Goal: Task Accomplishment & Management: Use online tool/utility

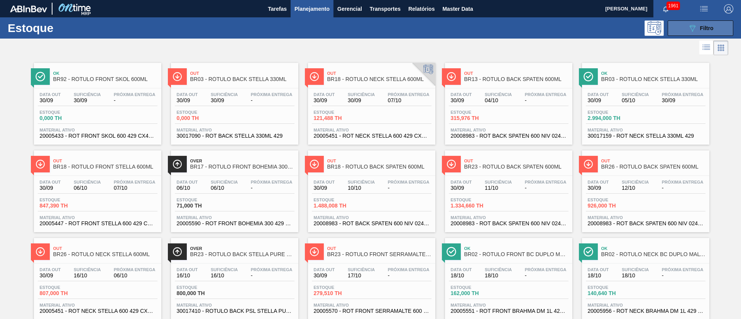
click at [674, 25] on button "089F7B8B-B2A5-4AFE-B5C0-19BA573D28AC Filtro" at bounding box center [700, 27] width 66 height 15
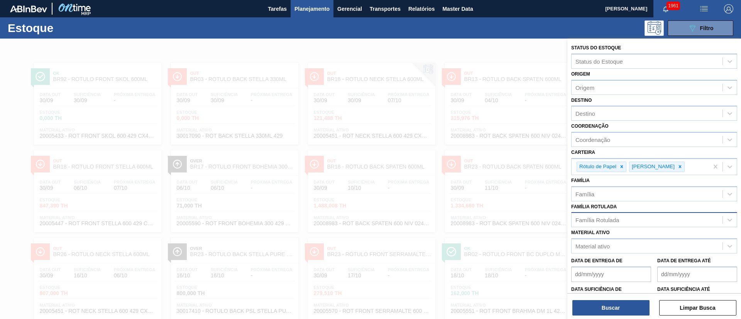
click at [605, 221] on div "Família Rotulada" at bounding box center [597, 220] width 44 height 7
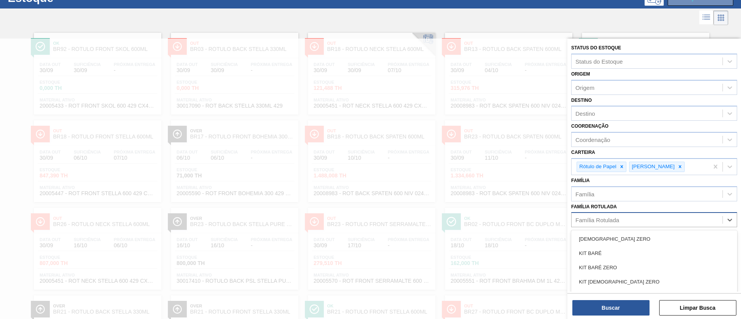
paste Rotulada "RÓTULO BACK STELLA 330ML"
type Rotulada "RÓTULO BACK STELLA 330ML"
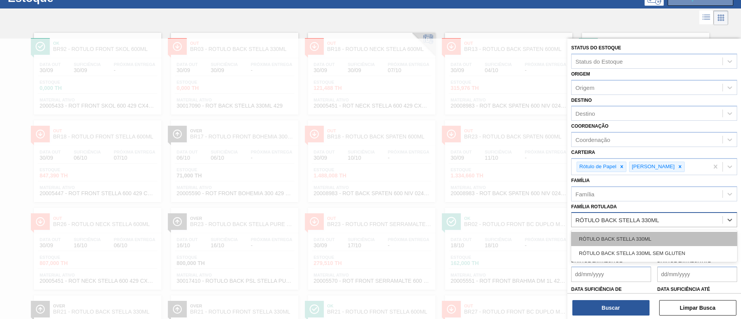
click at [604, 238] on div "RÓTULO BACK STELLA 330ML" at bounding box center [654, 239] width 166 height 14
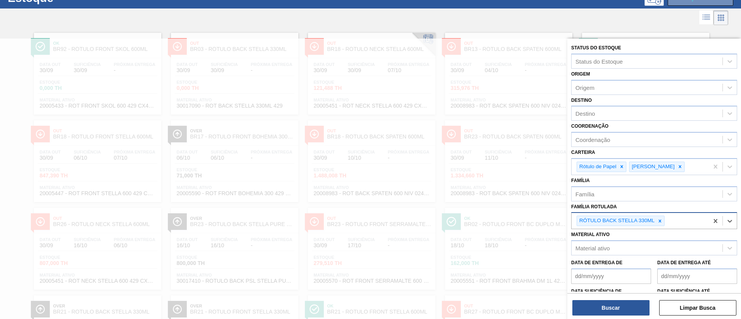
paste Rotulada "RÓTULO NECK STELLA 330ML"
type Rotulada "RÓTULO NECK STELLA 330ML"
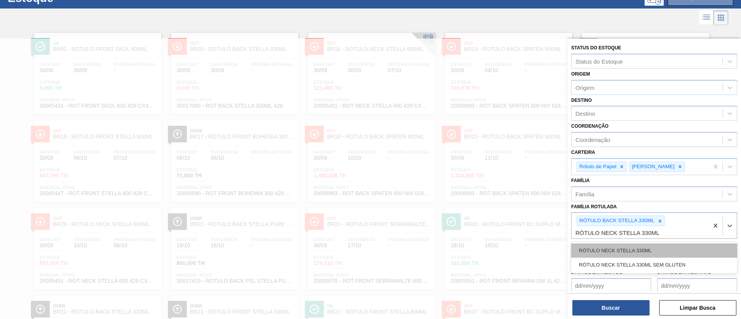
click at [630, 255] on div "RÓTULO NECK STELLA 330ML" at bounding box center [654, 250] width 166 height 14
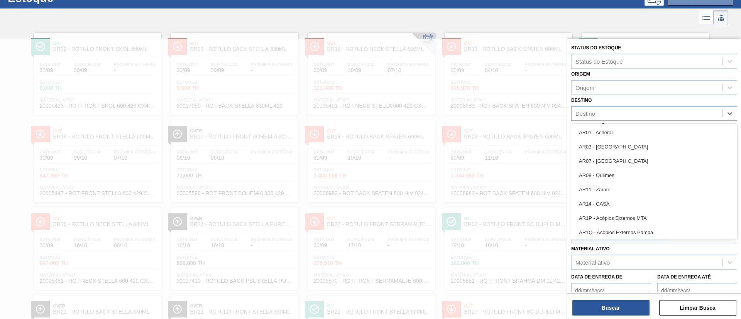
click at [597, 114] on div "Destino" at bounding box center [646, 113] width 151 height 11
type input "br18"
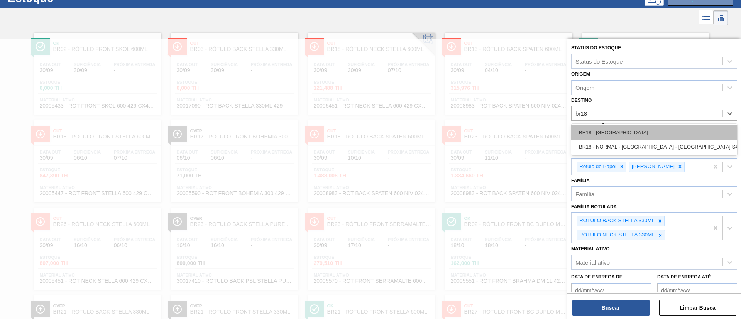
click at [588, 131] on div "BR18 - [GEOGRAPHIC_DATA]" at bounding box center [654, 132] width 166 height 14
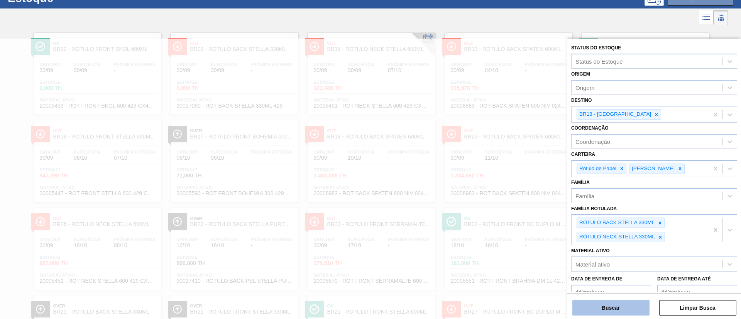
click at [595, 311] on button "Buscar" at bounding box center [610, 307] width 77 height 15
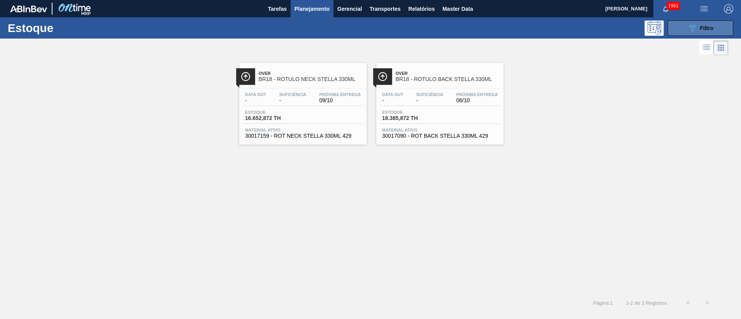
click at [711, 30] on span "Filtro" at bounding box center [707, 28] width 14 height 6
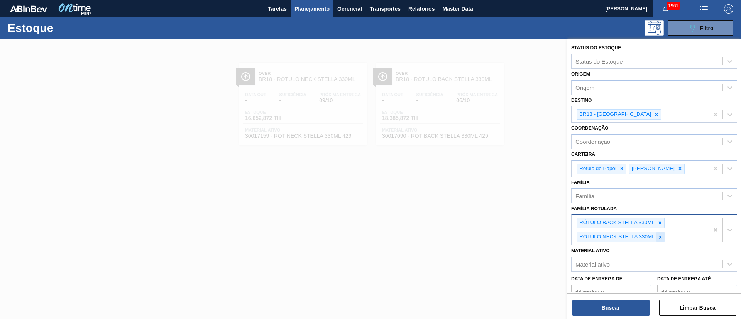
click at [659, 237] on icon at bounding box center [659, 237] width 5 height 5
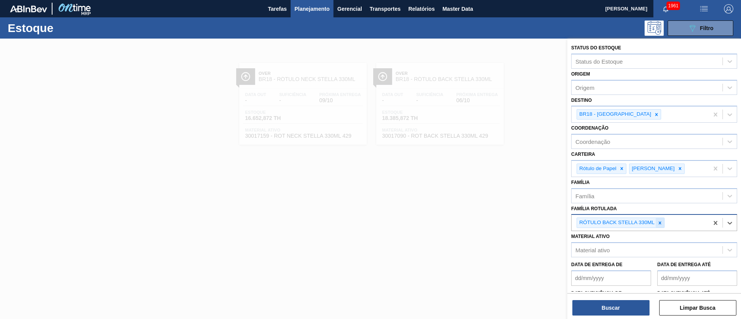
click at [659, 226] on div at bounding box center [659, 223] width 8 height 10
paste Rotulada "RÓTULO BACK STELLA 330ML"
type Rotulada "RÓTULO BACK STELLA 330ML"
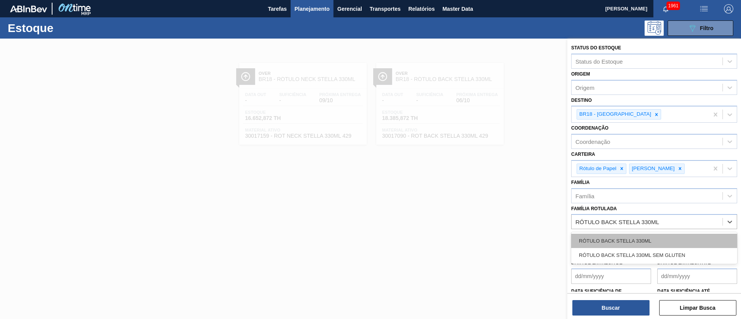
click at [623, 237] on div "RÓTULO BACK STELLA 330ML" at bounding box center [654, 241] width 166 height 14
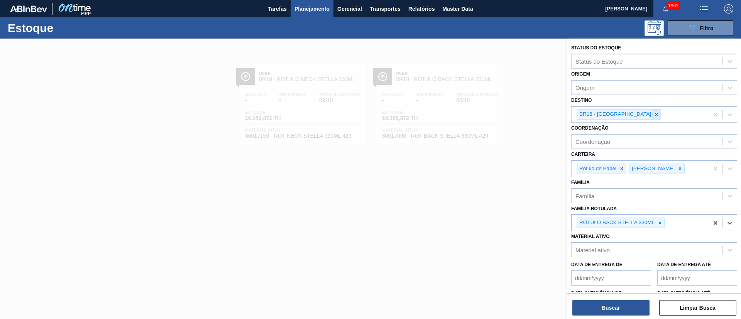
click at [654, 115] on icon at bounding box center [656, 114] width 5 height 5
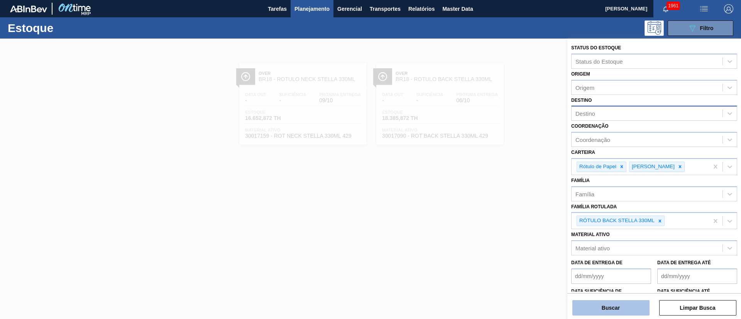
click at [600, 305] on button "Buscar" at bounding box center [610, 307] width 77 height 15
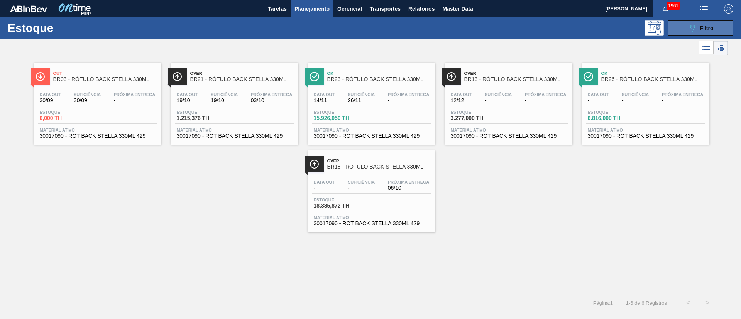
click at [709, 26] on span "Filtro" at bounding box center [707, 28] width 14 height 6
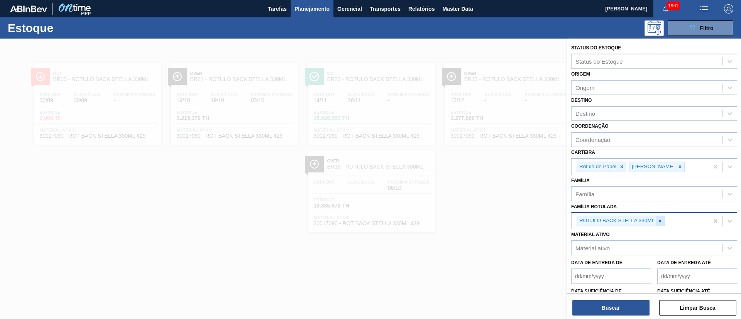
click at [659, 221] on icon at bounding box center [659, 220] width 5 height 5
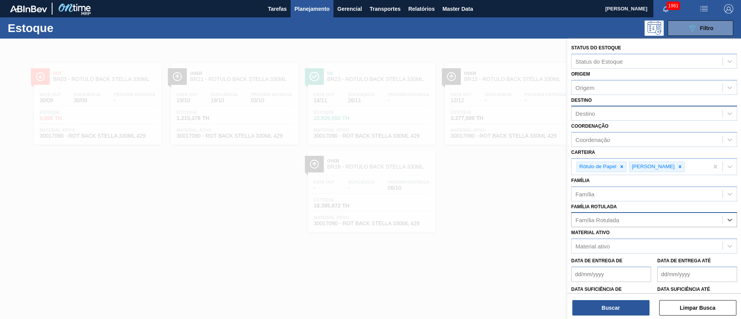
paste Rotulada "RÓTULO FRONT BOHEMIA 300ML"
type Rotulada "RÓTULO FRONT BOHEMIA 300ML"
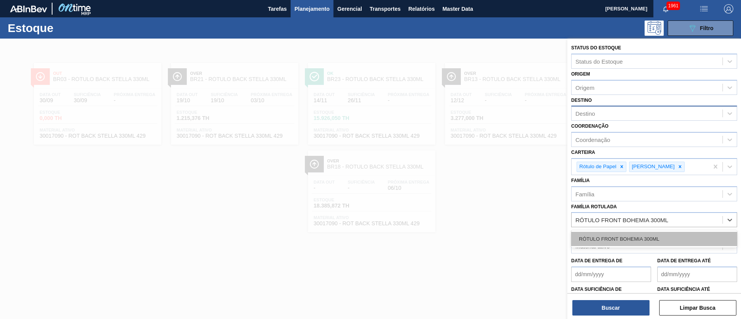
click at [610, 233] on div "RÓTULO FRONT BOHEMIA 300ML" at bounding box center [654, 239] width 166 height 14
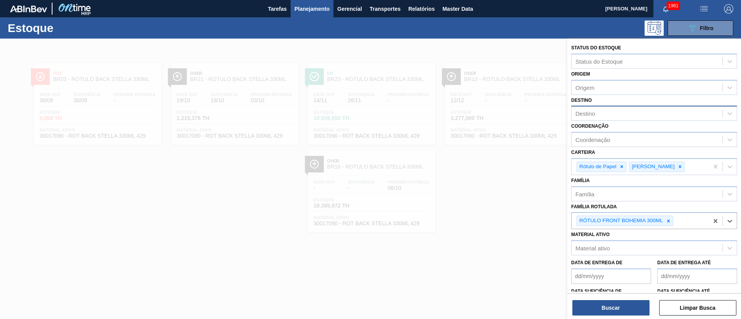
click at [591, 113] on div "Destino" at bounding box center [585, 113] width 20 height 7
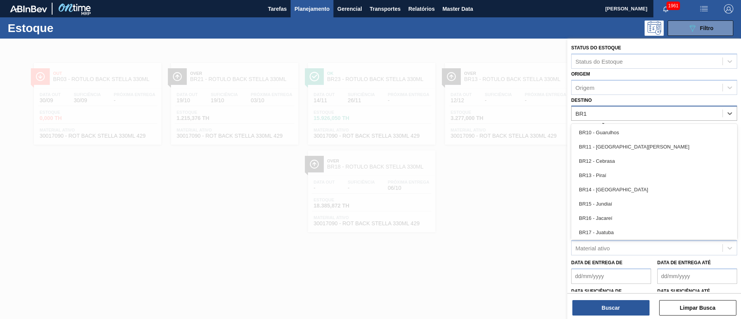
type input "BR17"
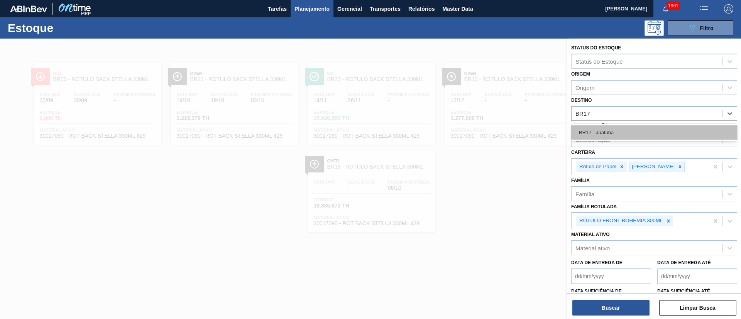
click at [584, 134] on div "BR17 - Juatuba" at bounding box center [654, 132] width 166 height 14
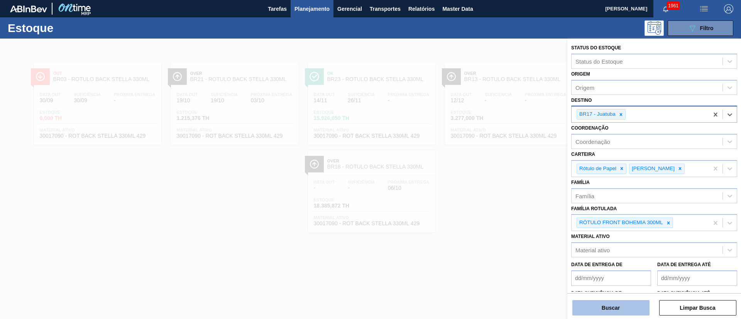
click at [600, 307] on button "Buscar" at bounding box center [610, 307] width 77 height 15
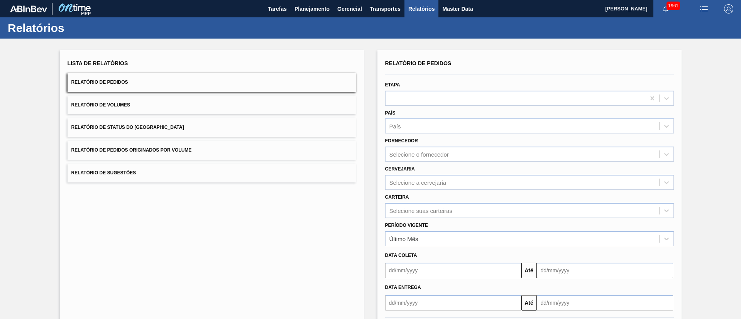
click at [160, 129] on button "Relatório de Status do Estoque" at bounding box center [212, 127] width 289 height 19
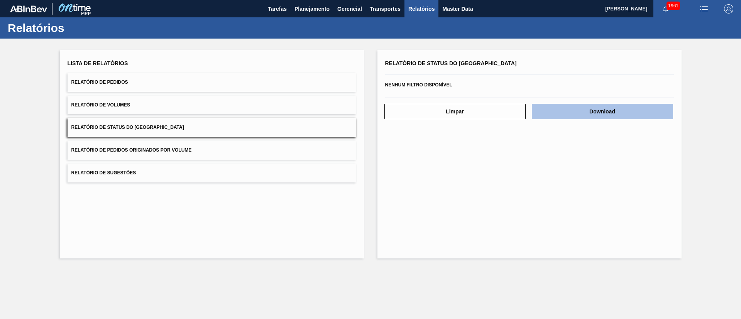
click at [611, 113] on button "Download" at bounding box center [602, 111] width 141 height 15
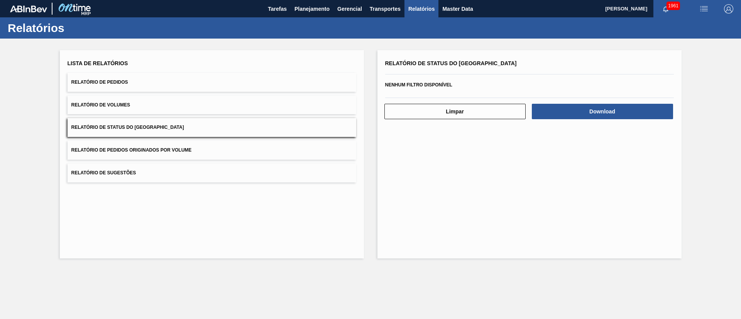
click at [157, 78] on button "Relatório de Pedidos" at bounding box center [212, 82] width 289 height 19
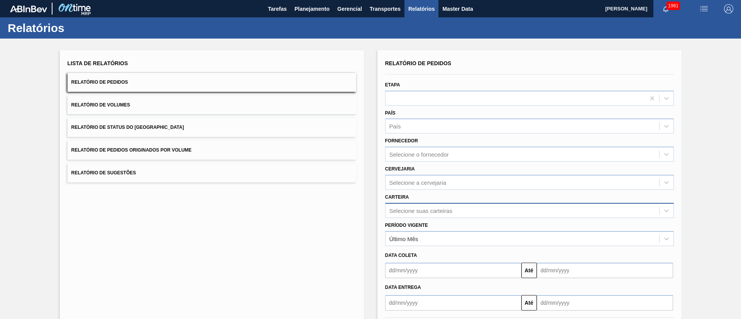
click at [397, 215] on div "Selecione suas carteiras" at bounding box center [529, 210] width 289 height 15
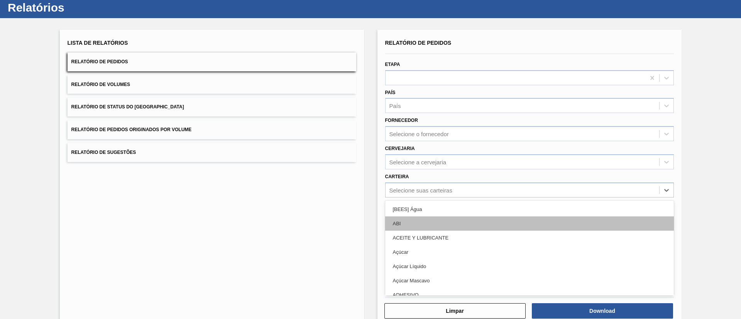
scroll to position [21, 0]
type input "rótulo"
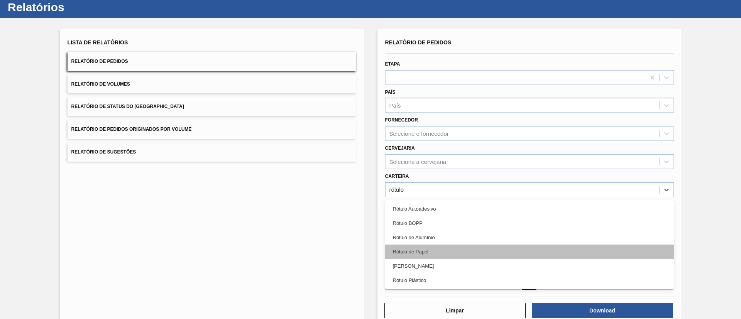
click at [444, 254] on div "Rótulo de Papel" at bounding box center [529, 252] width 289 height 14
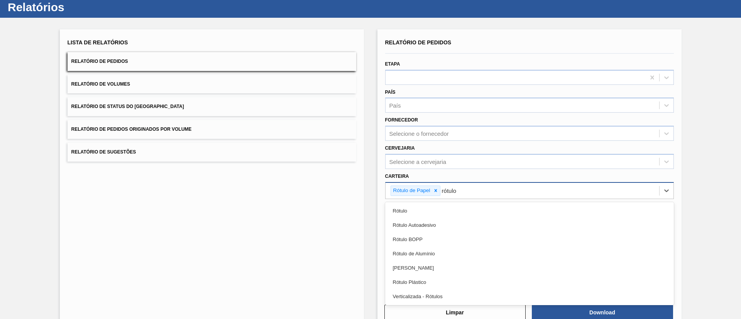
type input "rótulo"
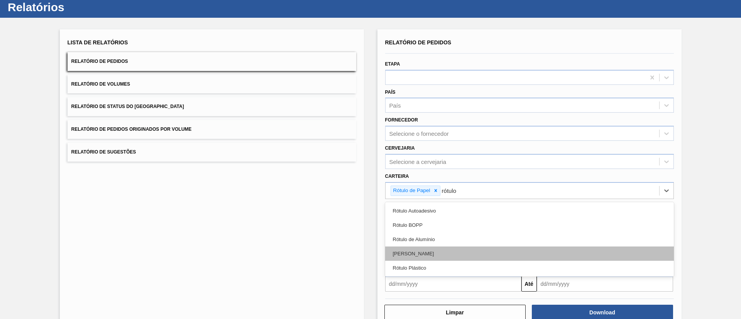
click at [422, 249] on div "Rótulo Papel" at bounding box center [529, 254] width 289 height 14
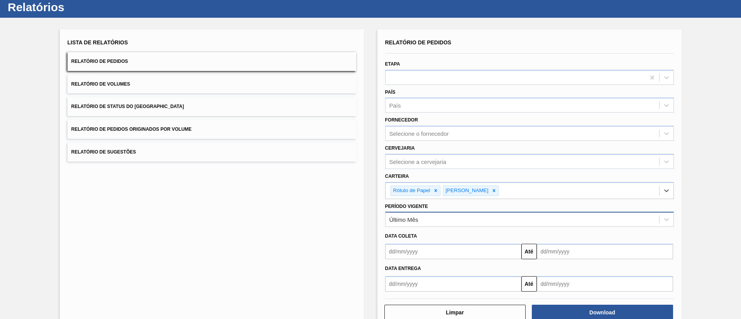
click at [453, 221] on div "Último Mês" at bounding box center [522, 219] width 274 height 11
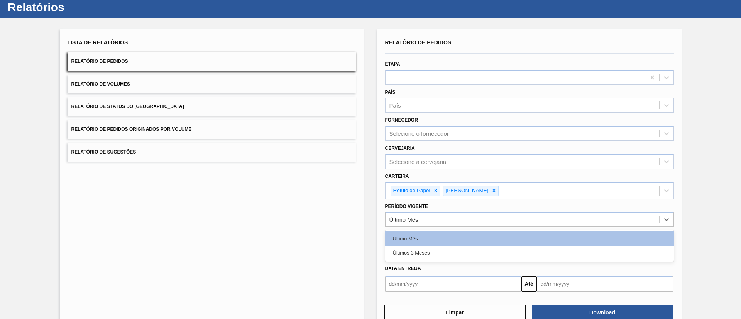
click at [417, 260] on div "Último Mês Últimos 3 Meses" at bounding box center [529, 246] width 289 height 32
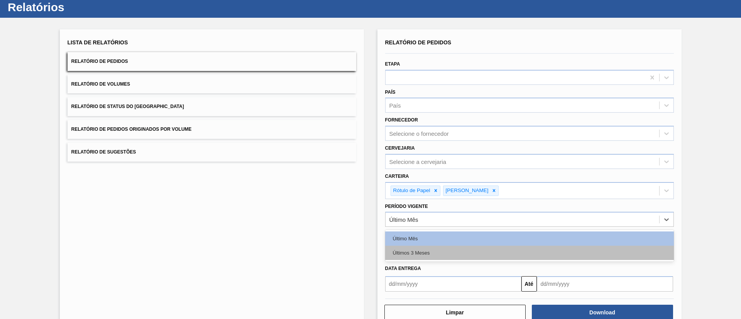
click at [431, 249] on div "Últimos 3 Meses" at bounding box center [529, 253] width 289 height 14
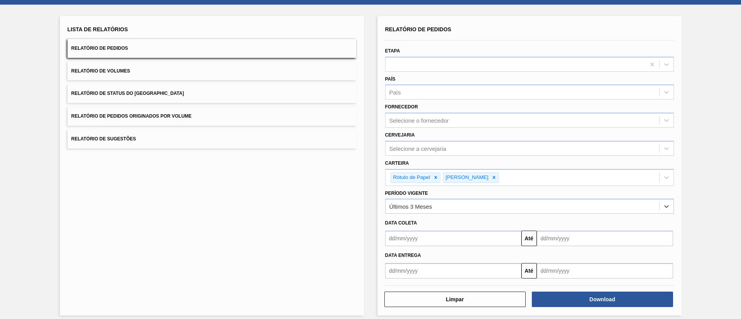
scroll to position [40, 0]
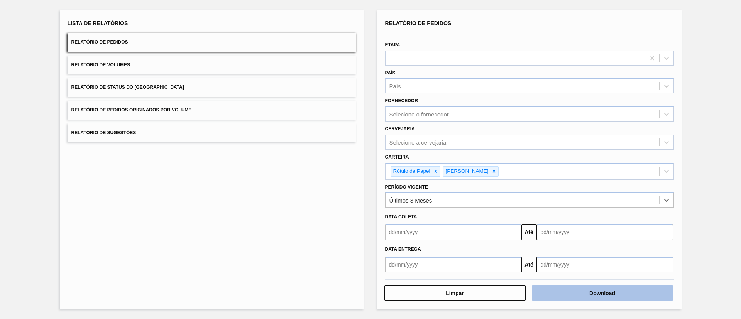
click at [583, 297] on button "Download" at bounding box center [602, 292] width 141 height 15
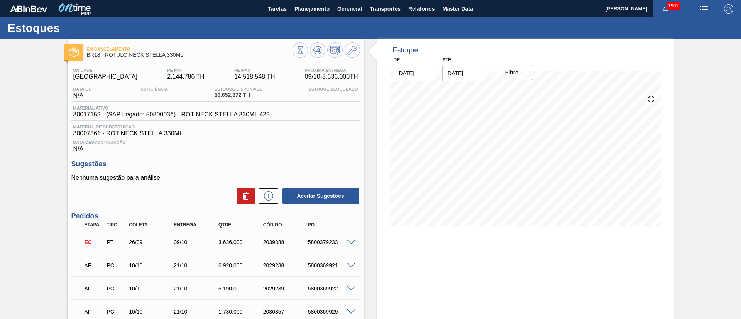
click at [279, 241] on div "2039888" at bounding box center [286, 242] width 50 height 6
copy div "2039888"
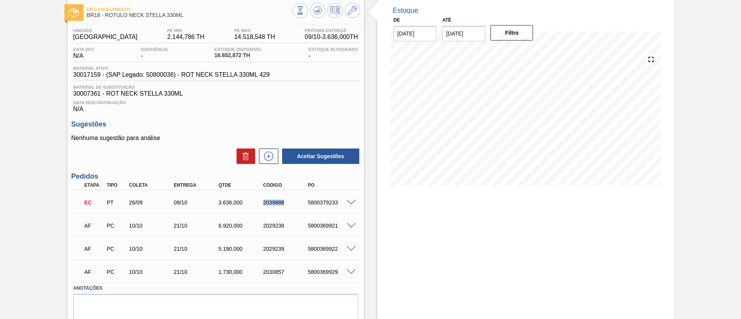
scroll to position [58, 0]
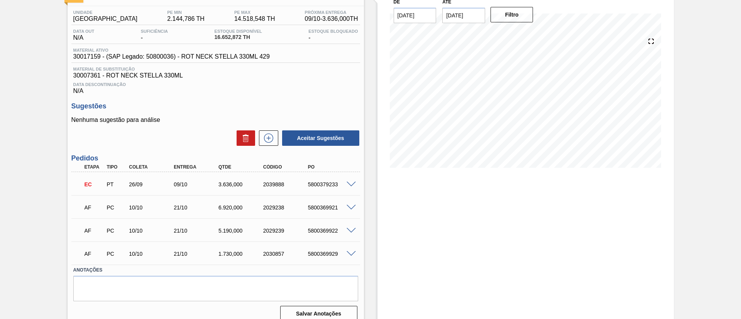
click at [30, 159] on div "Em Cancelamento BR18 - RÓTULO NECK STELLA 330ML Unidade Pernambuco PE MIN 2.144…" at bounding box center [370, 154] width 741 height 347
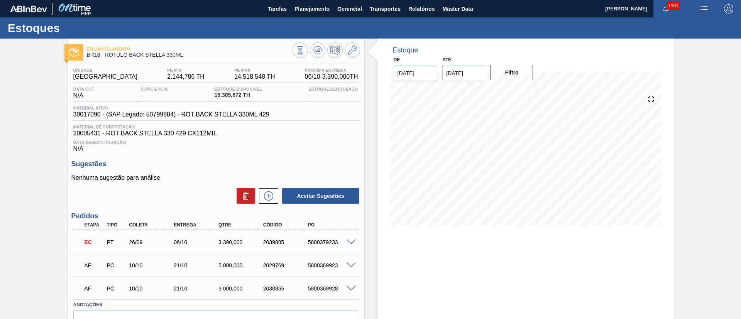
click at [277, 240] on div "2039885" at bounding box center [286, 242] width 50 height 6
copy div "2039885"
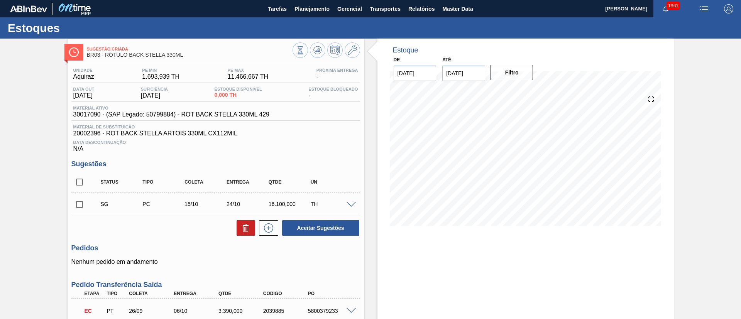
click at [81, 113] on span "30017090 - (SAP Legado: 50799884) - ROT BACK STELLA 330ML 429" at bounding box center [171, 114] width 196 height 7
copy span "30017090"
click at [78, 185] on input "checkbox" at bounding box center [79, 182] width 16 height 16
checkbox input "true"
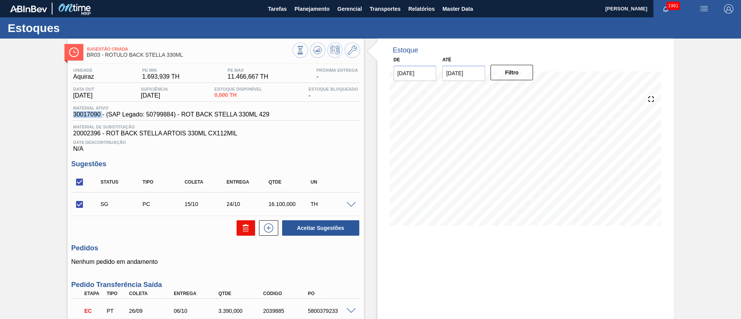
click at [237, 226] on button at bounding box center [246, 227] width 19 height 15
checkbox input "false"
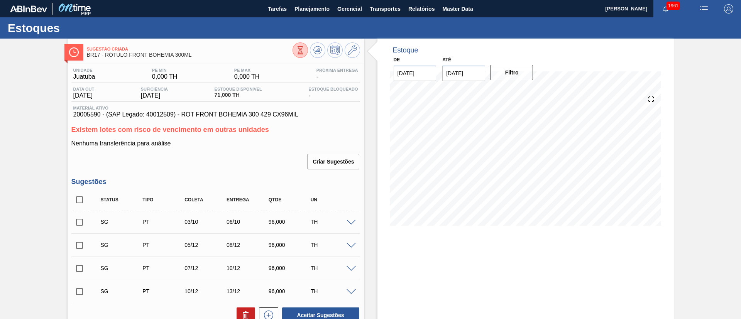
click at [76, 203] on input "checkbox" at bounding box center [79, 200] width 16 height 16
checkbox input "true"
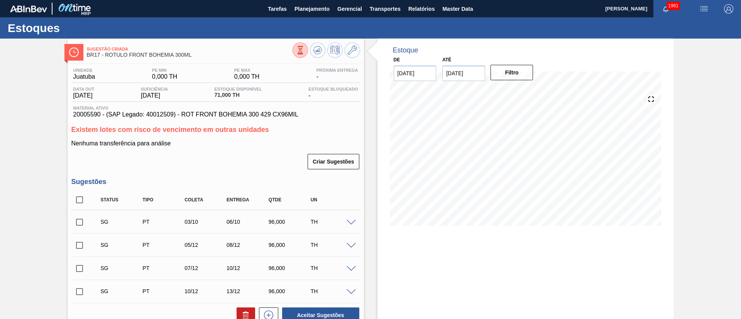
checkbox input "true"
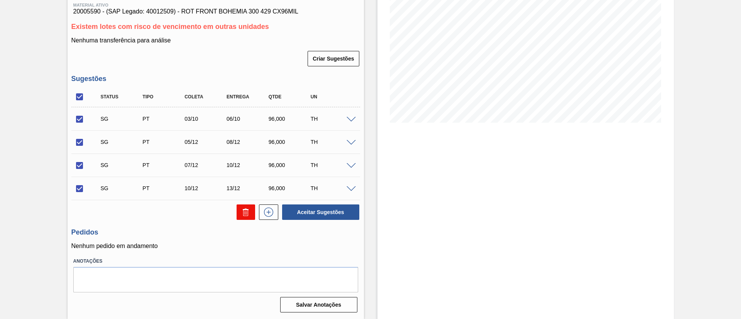
click at [245, 211] on icon at bounding box center [245, 213] width 0 height 4
checkbox input "false"
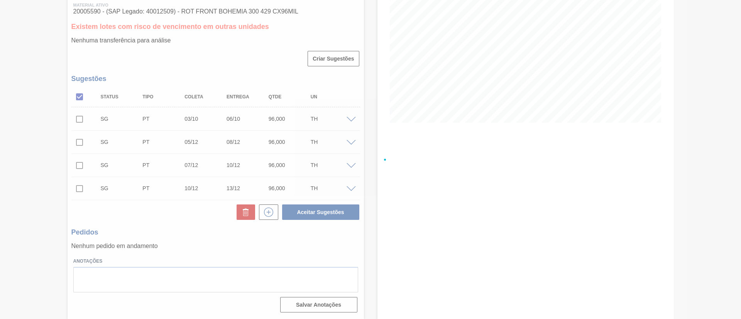
scroll to position [13, 0]
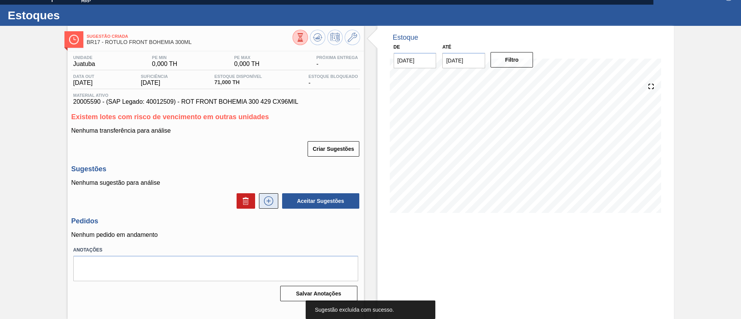
click at [261, 199] on button at bounding box center [268, 200] width 19 height 15
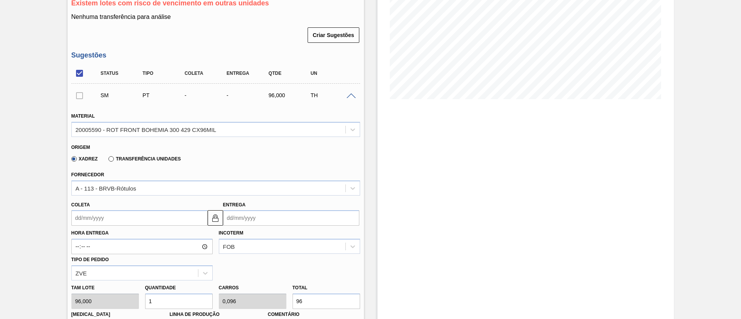
scroll to position [128, 0]
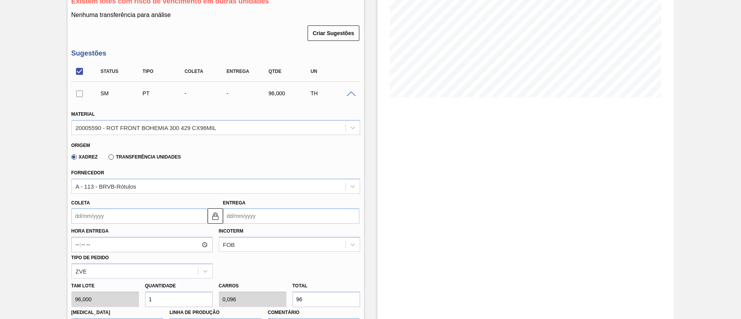
click at [110, 214] on input "Coleta" at bounding box center [139, 215] width 136 height 15
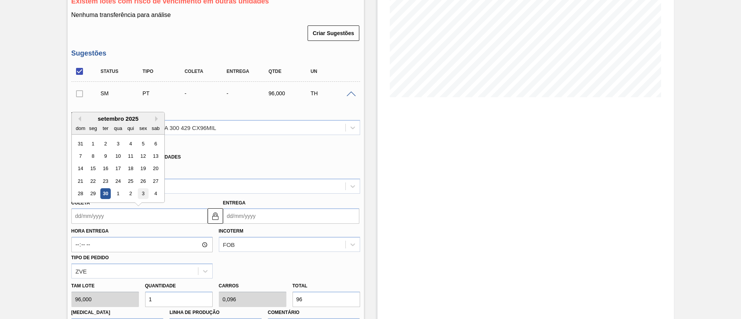
click at [141, 194] on div "3" at bounding box center [143, 194] width 10 height 10
type input "[DATE]"
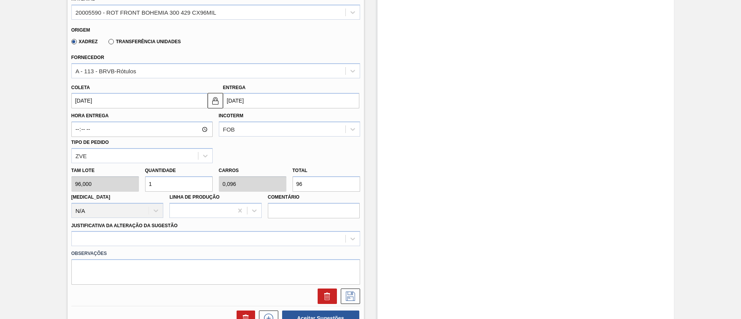
scroll to position [244, 0]
click at [285, 179] on div "[PERSON_NAME] 96,000 Quantidade 1 Carros 0,096 Total 96 [MEDICAL_DATA] N/A Linh…" at bounding box center [215, 190] width 295 height 55
type input "0,021"
type input "0,002"
type input "2"
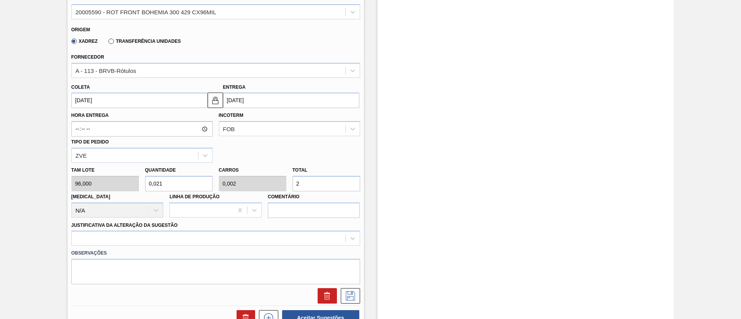
type input "0,208"
type input "0,02"
type input "20"
type input "2,083"
type input "0,2"
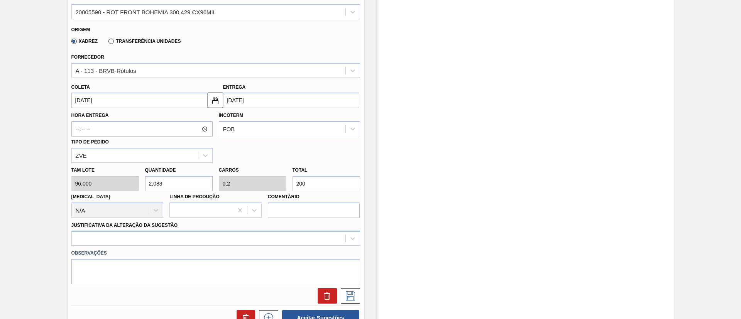
type input "200"
click at [188, 237] on div at bounding box center [215, 238] width 289 height 15
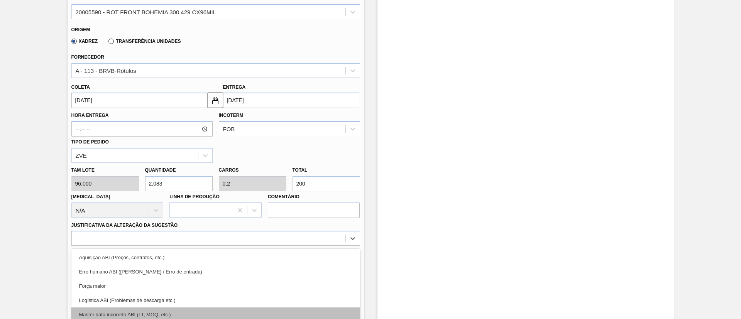
scroll to position [293, 0]
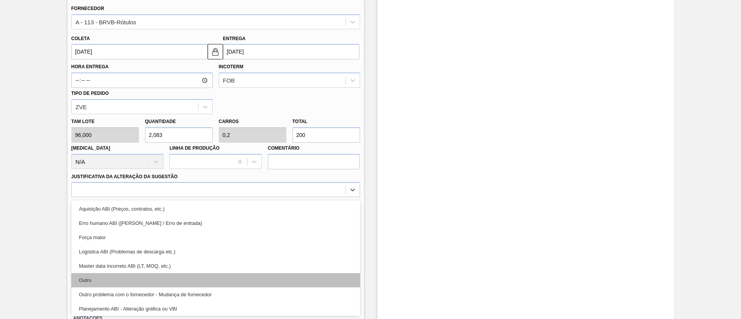
click at [145, 282] on div "Outro" at bounding box center [215, 280] width 289 height 14
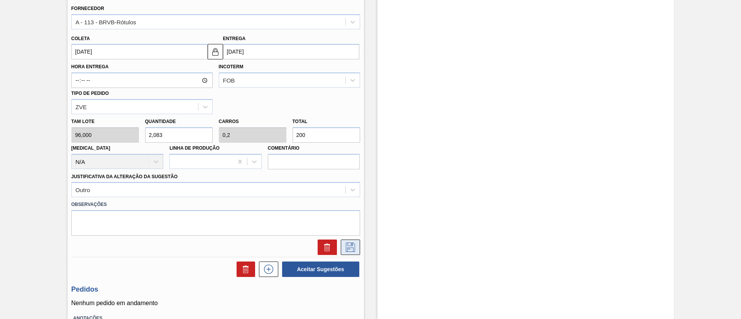
click at [347, 247] on icon at bounding box center [350, 247] width 12 height 9
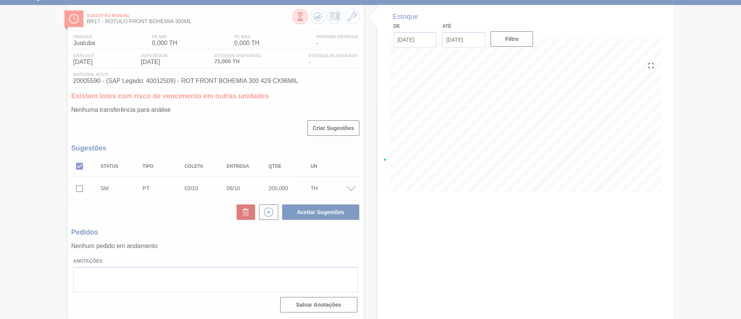
scroll to position [34, 0]
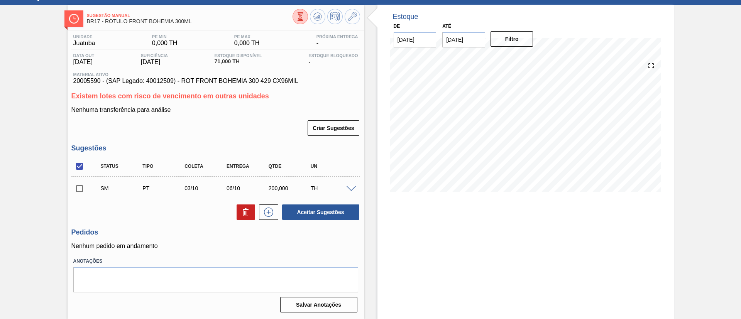
click at [79, 190] on input "checkbox" at bounding box center [79, 189] width 16 height 16
checkbox input "true"
click at [302, 206] on button "Aceitar Sugestões" at bounding box center [320, 211] width 77 height 15
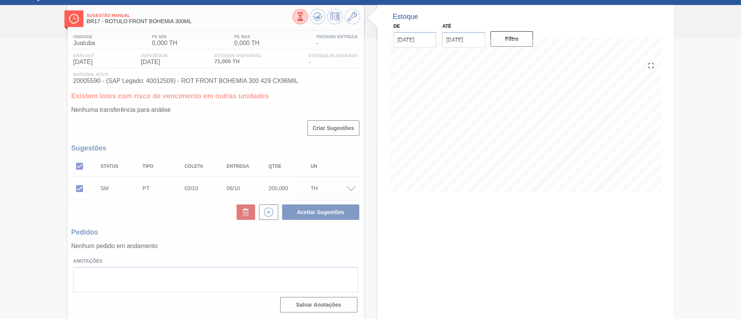
scroll to position [15, 0]
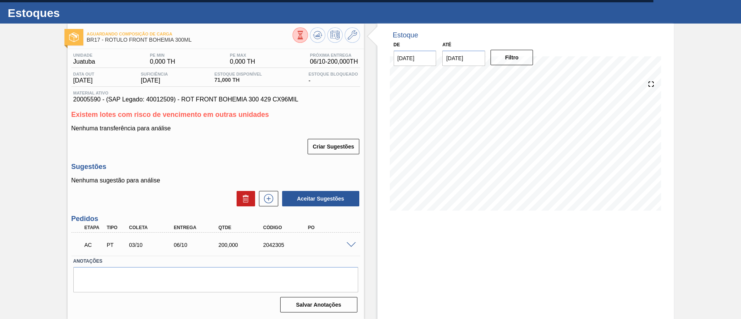
click at [350, 244] on span at bounding box center [350, 245] width 9 height 6
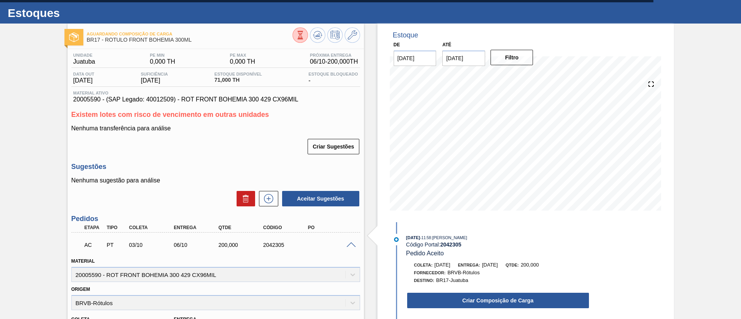
scroll to position [131, 0]
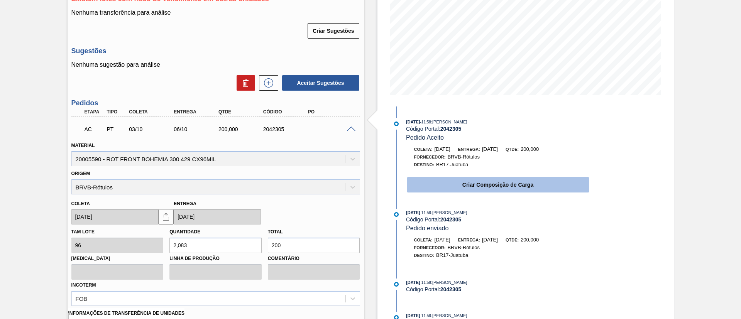
click at [434, 188] on button "Criar Composição de Carga" at bounding box center [498, 184] width 182 height 15
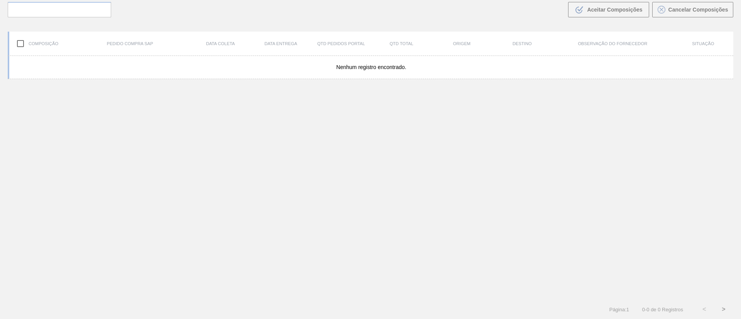
scroll to position [56, 0]
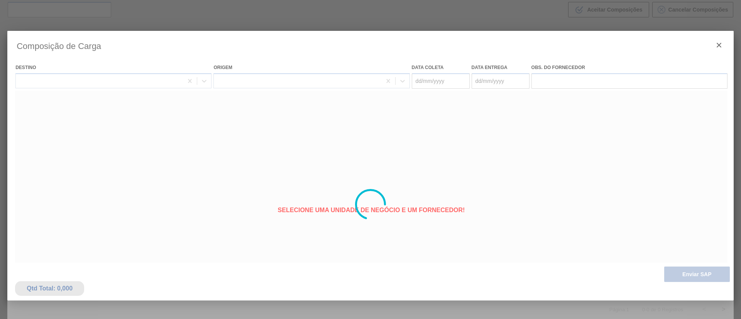
type coleta "[DATE]"
type entrega "[DATE]"
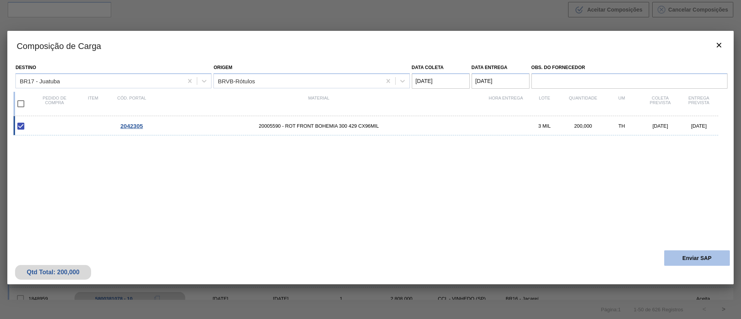
click at [690, 257] on button "Enviar SAP" at bounding box center [697, 257] width 66 height 15
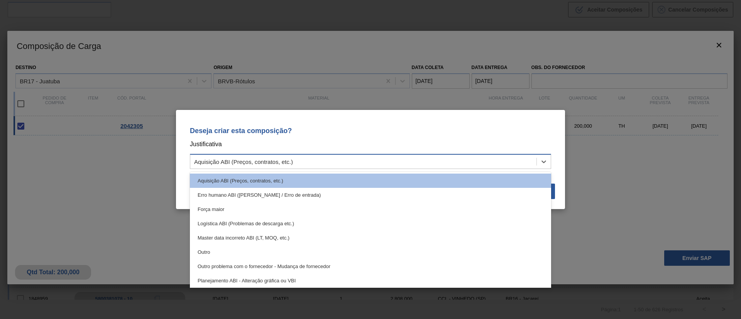
click at [294, 164] on div "Aquisição ABI (Preços, contratos, etc.)" at bounding box center [363, 161] width 346 height 11
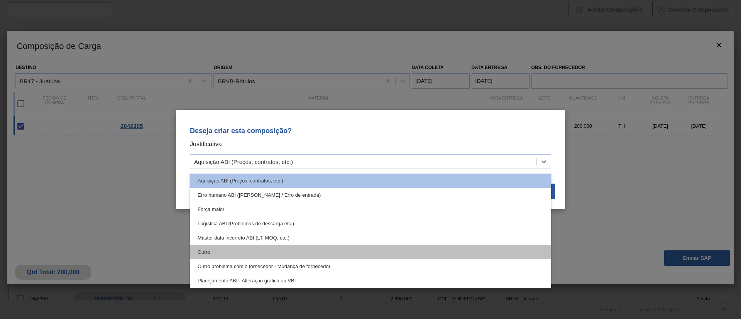
click at [230, 248] on div "Outro" at bounding box center [370, 252] width 361 height 14
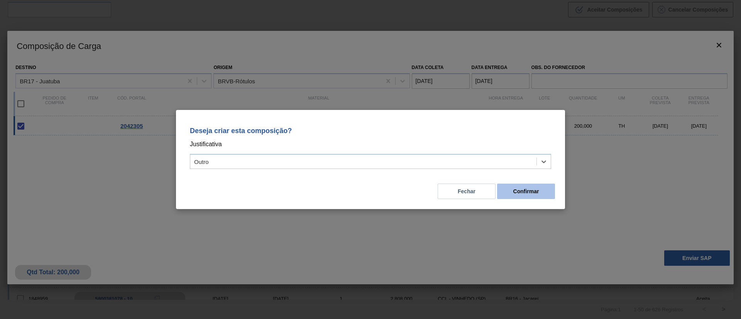
click at [534, 185] on button "Confirmar" at bounding box center [526, 191] width 58 height 15
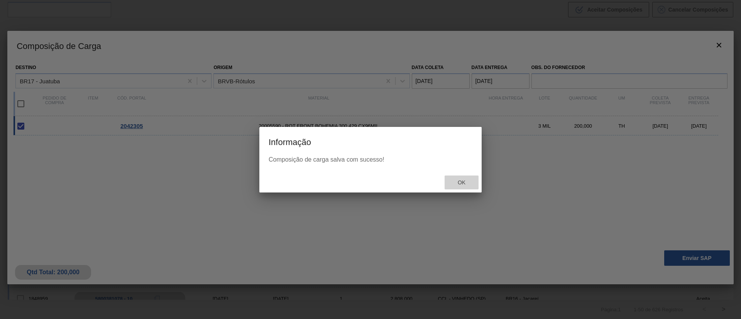
click at [458, 186] on div "Ok" at bounding box center [461, 183] width 34 height 14
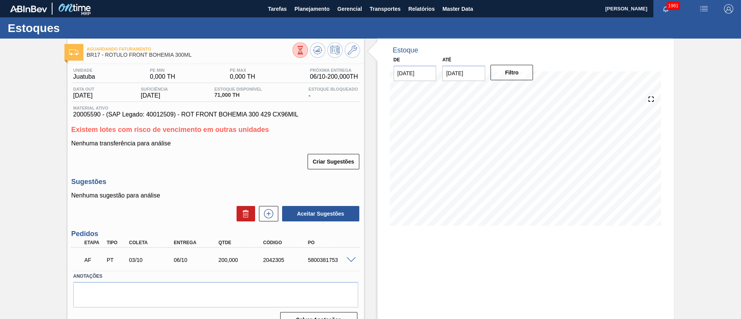
click at [313, 261] on div "5800381753" at bounding box center [331, 260] width 50 height 6
copy div "5800381753"
